Goal: Task Accomplishment & Management: Manage account settings

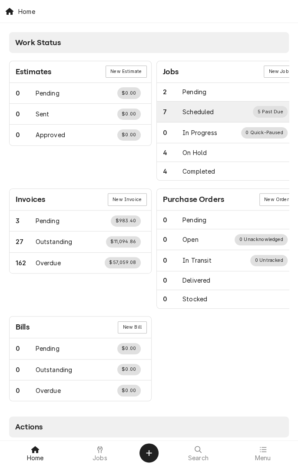
click at [208, 111] on div "Scheduled" at bounding box center [197, 111] width 31 height 9
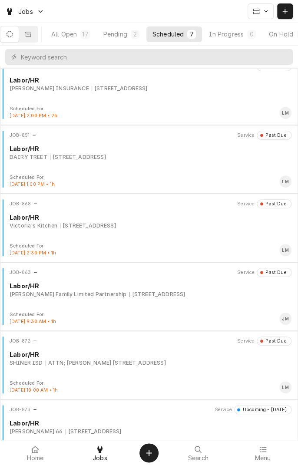
scroll to position [28, 0]
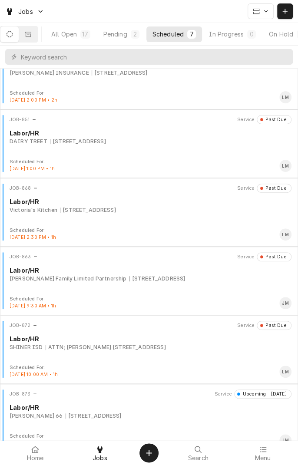
click at [155, 285] on div "JOB-863 Service Past Due Labor/HR Dugger Family Limited Partnership 4556 US-59,…" at bounding box center [148, 273] width 291 height 43
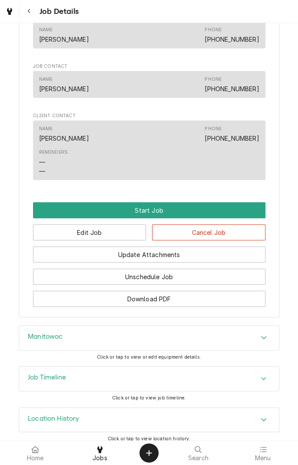
scroll to position [526, 0]
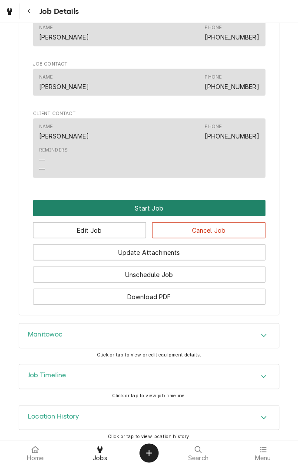
click at [155, 216] on button "Start Job" at bounding box center [149, 208] width 232 height 16
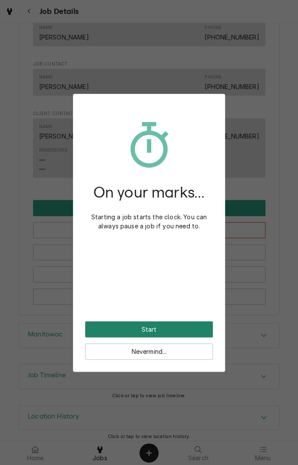
click at [159, 331] on button "Start" at bounding box center [149, 329] width 128 height 16
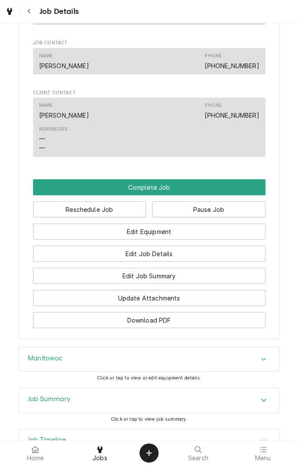
scroll to position [577, 0]
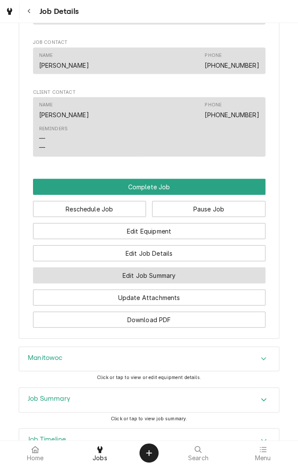
click at [174, 282] on button "Edit Job Summary" at bounding box center [149, 275] width 232 height 16
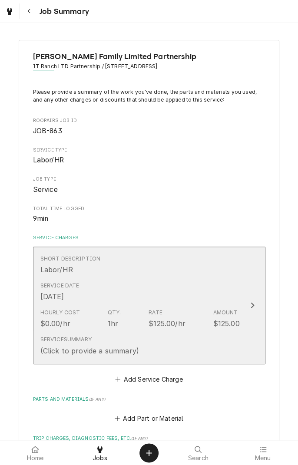
click at [253, 296] on button "Short Description Labor/HR Service Date [DATE] Hourly Cost $0.00/hr Qty. 1hr Ra…" at bounding box center [149, 306] width 232 height 118
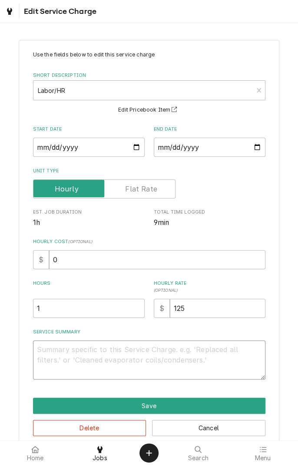
click at [125, 348] on textarea "Service Summary" at bounding box center [149, 359] width 232 height 39
type textarea "x"
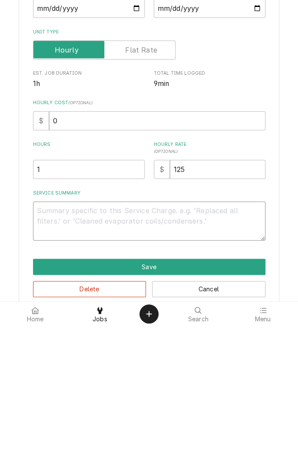
type textarea "N"
type textarea "x"
type textarea "No"
type textarea "x"
type textarea "No"
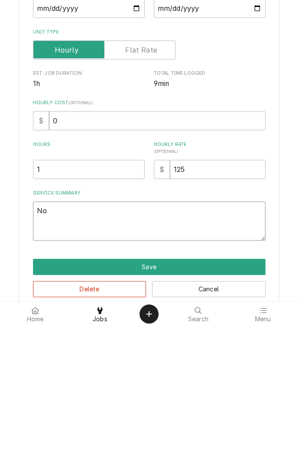
type textarea "x"
type textarea "No f"
type textarea "x"
type textarea "No fi"
type textarea "x"
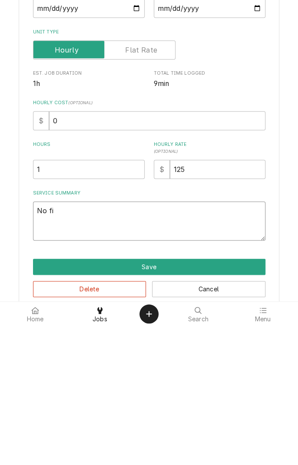
type textarea "No fil"
type textarea "x"
type textarea "No filters"
type textarea "x"
type textarea "No filters u"
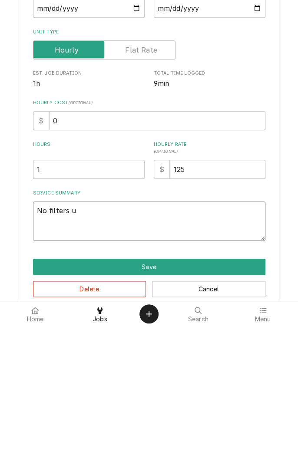
type textarea "x"
type textarea "No filters us"
type textarea "x"
type textarea "No filters use"
type textarea "x"
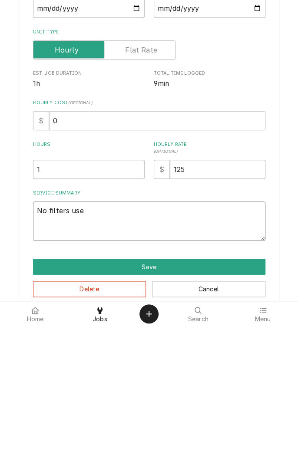
type textarea "No filters used"
type textarea "x"
type textarea "No filters used"
type textarea "x"
type textarea "No filters used c"
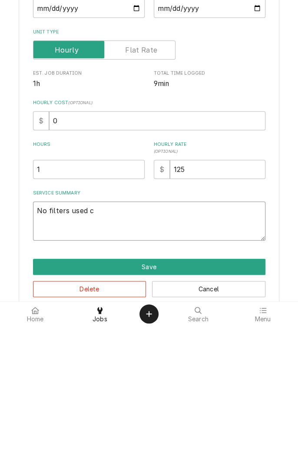
type textarea "x"
type textarea "No filters used cu"
type textarea "x"
type textarea "No filters used customer"
type textarea "x"
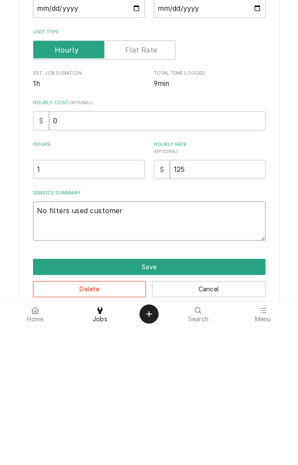
type textarea "No filters used customer h"
type textarea "x"
type textarea "No filters used customer ha"
type textarea "x"
type textarea "No filters used customer had"
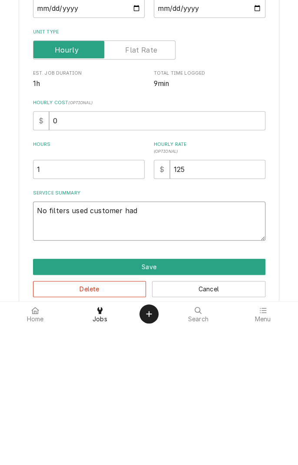
type textarea "x"
type textarea "No filters used customer had"
type textarea "x"
type textarea "No filters used customer had j"
type textarea "x"
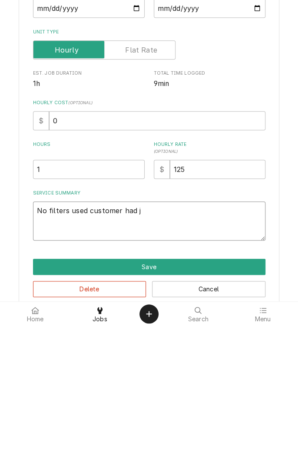
type textarea "No filters used customer had ju"
type textarea "x"
type textarea "No filters used customer had jus"
type textarea "x"
type textarea "No filters used customer had just"
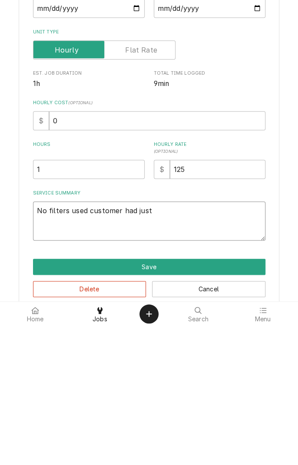
type textarea "x"
type textarea "No filters used customer had just"
type textarea "x"
type textarea "No filters used customer had just c"
type textarea "x"
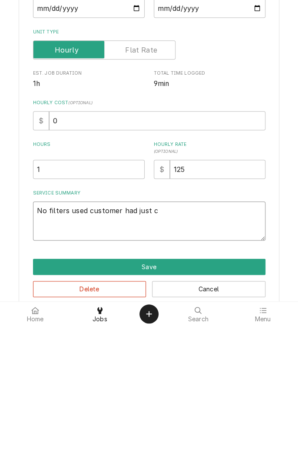
type textarea "No filters used customer had just ch"
type textarea "x"
type textarea "No filters used customer had just cha"
type textarea "x"
type textarea "No filters used customer had just changed"
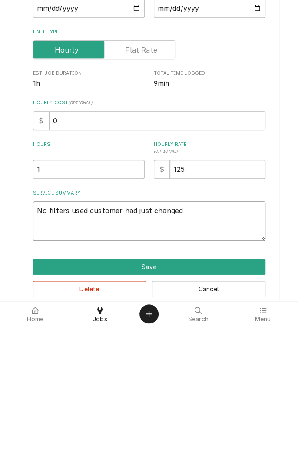
type textarea "x"
type textarea "No filters used customer had just changed o"
type textarea "x"
type textarea "No filters used customer had just changed on"
type textarea "x"
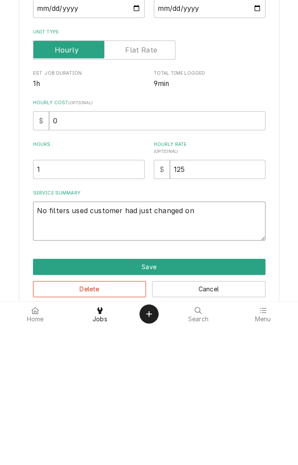
type textarea "No filters used customer had just changed on"
type textarea "x"
type textarea "No filters used customer had just changed on t"
type textarea "x"
type textarea "No filters used customer had just changed on th"
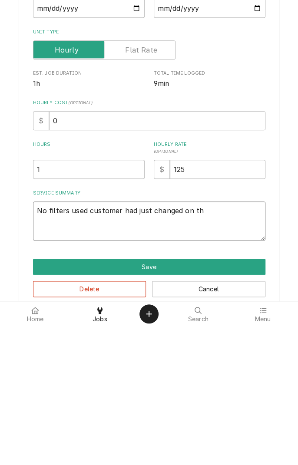
type textarea "x"
type textarea "No filters used customer had just changed on the"
type textarea "x"
type textarea "No filters used customer had just changed on the"
type textarea "x"
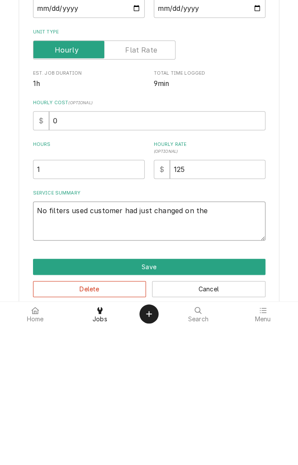
type textarea "No filters used customer had just changed on the 2"
type textarea "x"
type textarea "No filters used customer had just changed on the 2n"
type textarea "x"
type textarea "No filters used customer had just changed on the 2nd"
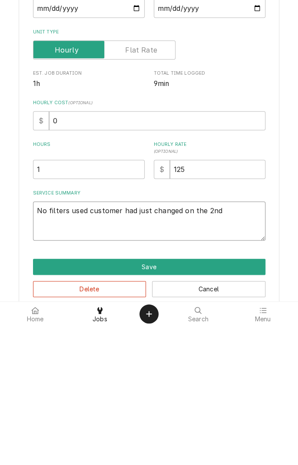
type textarea "x"
type textarea "No filters used customer had just changed on the 2nd"
type textarea "x"
type textarea "No filters used customer had just changed on the 2nd o"
type textarea "x"
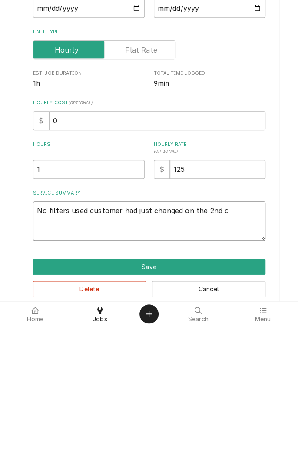
type textarea "No filters used customer had just changed on the 2nd of"
type textarea "x"
type textarea "No filters used customer had just changed on the 2nd of"
type textarea "x"
type textarea "No filters used customer had just changed on the 2nd of A"
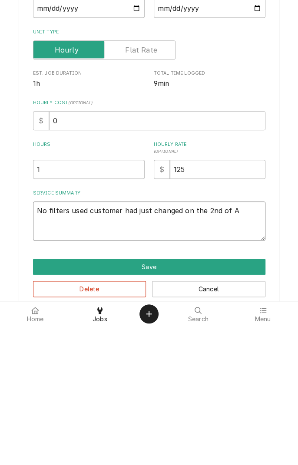
type textarea "x"
type textarea "No filters used customer had just changed on the [DATE]"
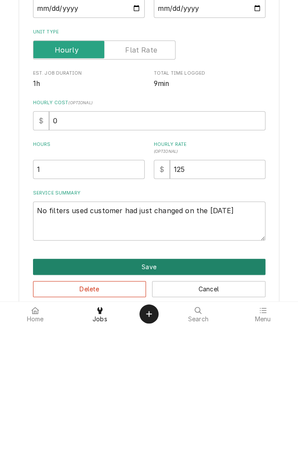
click at [229, 405] on button "Save" at bounding box center [149, 406] width 232 height 16
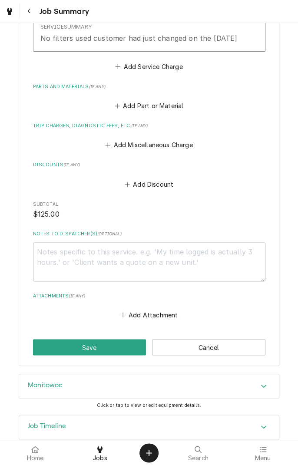
scroll to position [337, 0]
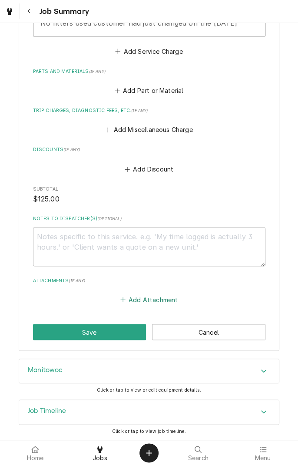
click at [161, 300] on button "Add Attachment" at bounding box center [148, 299] width 61 height 12
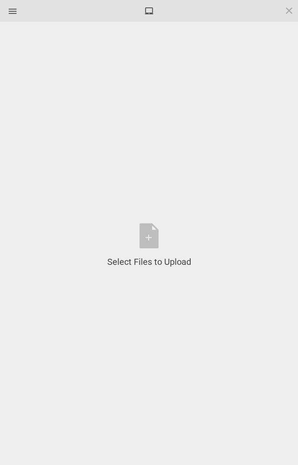
type textarea "x"
click at [151, 237] on div "Select Files to Upload or Drag and Drop, Copy and Paste Files" at bounding box center [149, 245] width 84 height 45
type textarea "x"
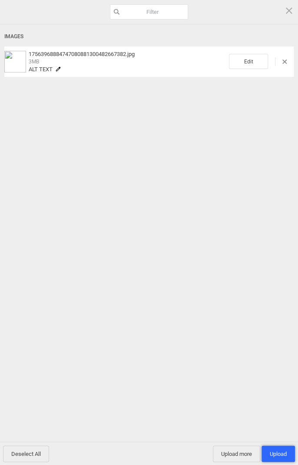
click at [282, 452] on span "Upload 1" at bounding box center [278, 454] width 17 height 7
